Goal: Task Accomplishment & Management: Use online tool/utility

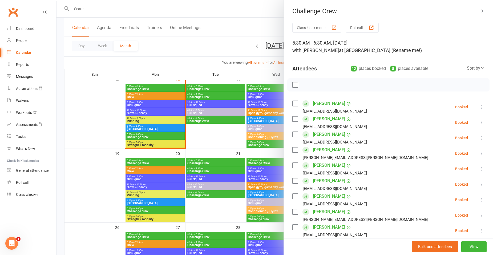
scroll to position [27, 0]
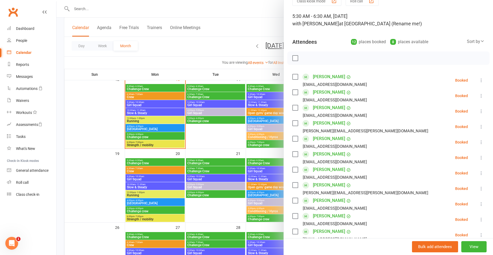
click at [149, 88] on div at bounding box center [274, 127] width 437 height 255
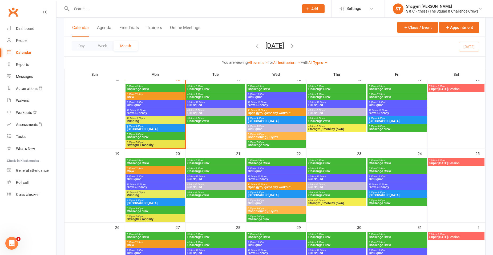
click at [154, 87] on span "Challenge Crew" at bounding box center [155, 88] width 57 height 3
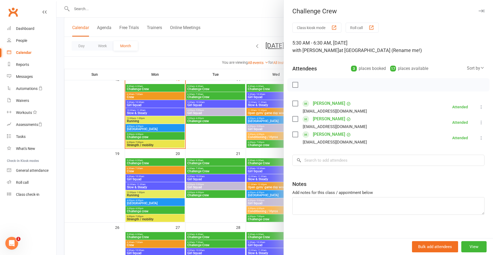
click at [323, 76] on div "Class kiosk mode Roll call 5:30 AM - 6:30 AM, [DATE] with [PERSON_NAME] at [GEO…" at bounding box center [388, 132] width 209 height 219
click at [146, 86] on div at bounding box center [274, 127] width 437 height 255
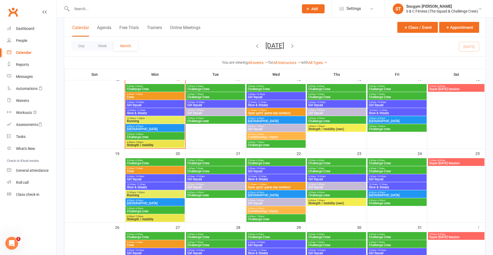
click at [149, 87] on span "5:30am - 6:30am" at bounding box center [155, 86] width 57 height 2
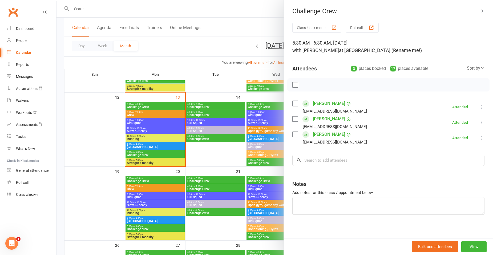
scroll to position [107, 0]
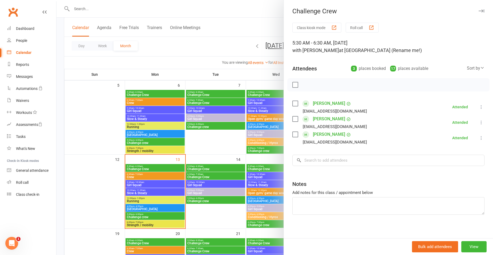
click at [203, 170] on div at bounding box center [274, 127] width 437 height 255
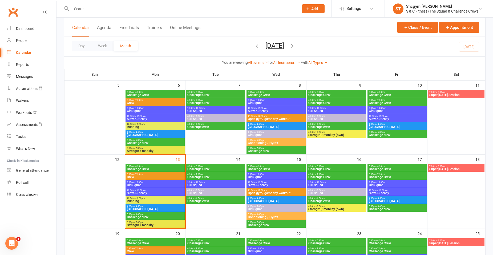
click at [211, 169] on span "Challenge Crew" at bounding box center [215, 168] width 57 height 3
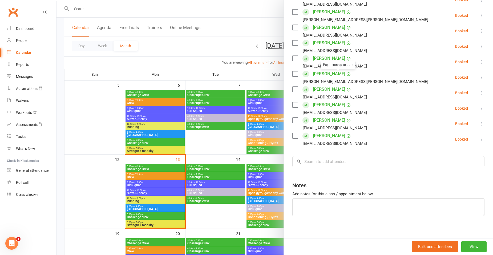
scroll to position [142, 0]
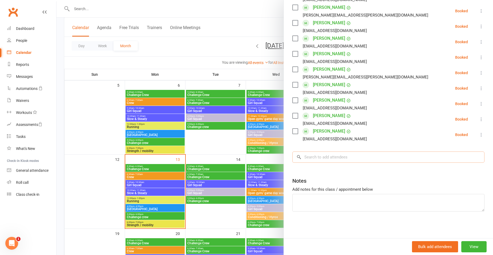
click at [320, 158] on input "search" at bounding box center [388, 156] width 192 height 11
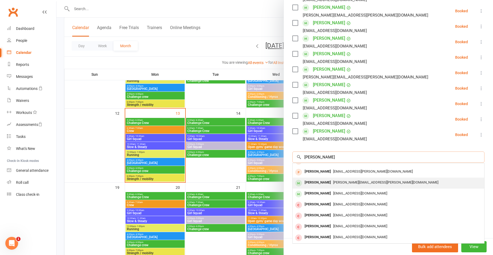
scroll to position [160, 0]
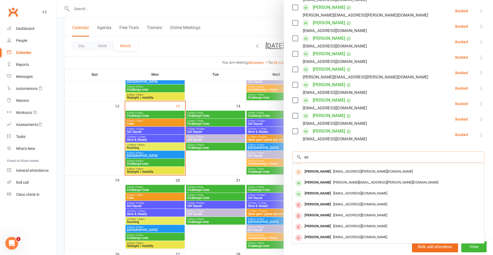
type input "s"
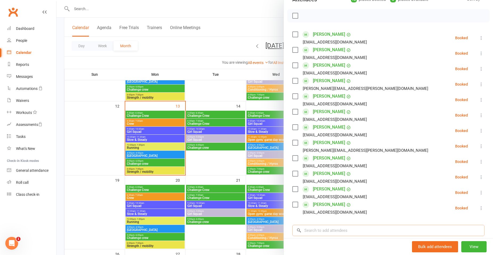
scroll to position [62, 0]
